Goal: Information Seeking & Learning: Learn about a topic

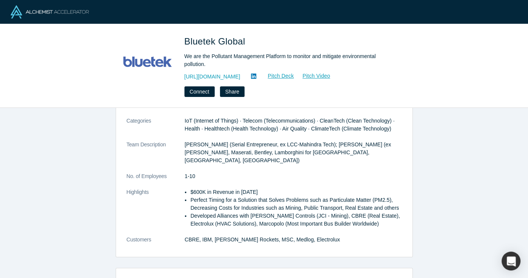
scroll to position [156, 0]
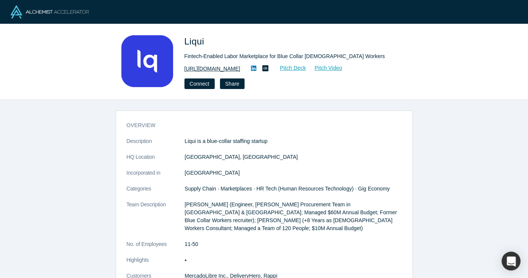
click at [208, 69] on link "[URL][DOMAIN_NAME]" at bounding box center [212, 69] width 56 height 8
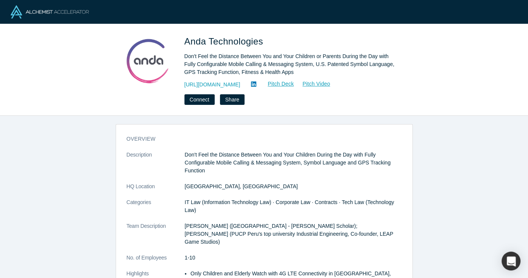
scroll to position [4, 0]
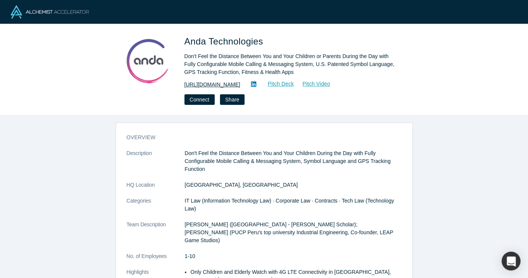
click at [206, 85] on link "[URL][DOMAIN_NAME]" at bounding box center [212, 85] width 56 height 8
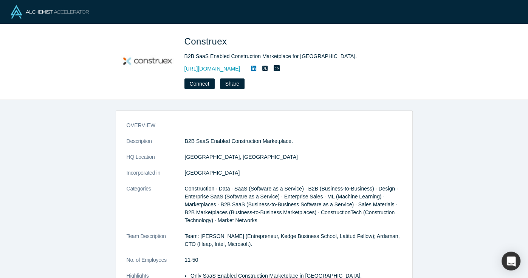
click at [214, 73] on div "Construex B2B SaaS Enabled Construction Marketplace for Latin America. https://…" at bounding box center [289, 62] width 211 height 54
click at [214, 71] on link "https://construex.com.mx/" at bounding box center [212, 69] width 56 height 8
